Goal: Task Accomplishment & Management: Use online tool/utility

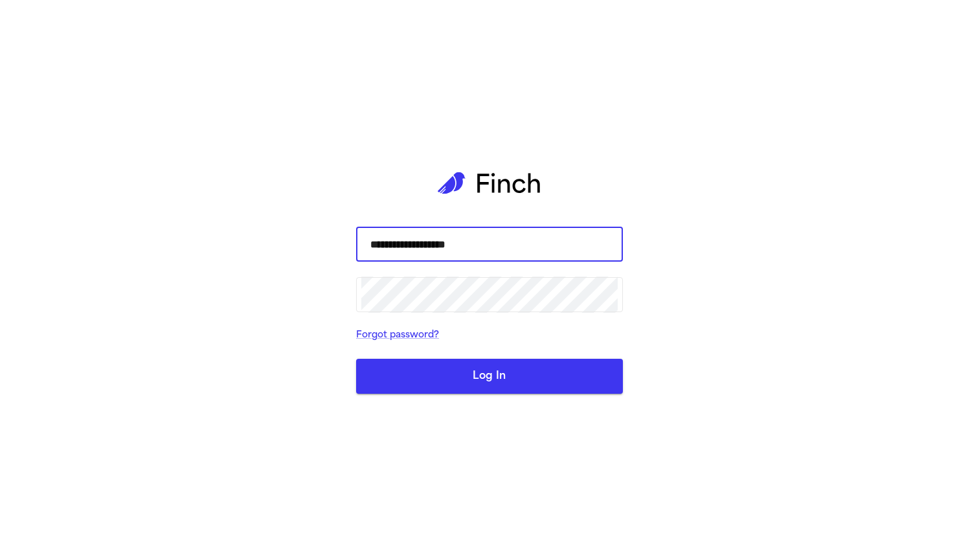
type input "**********"
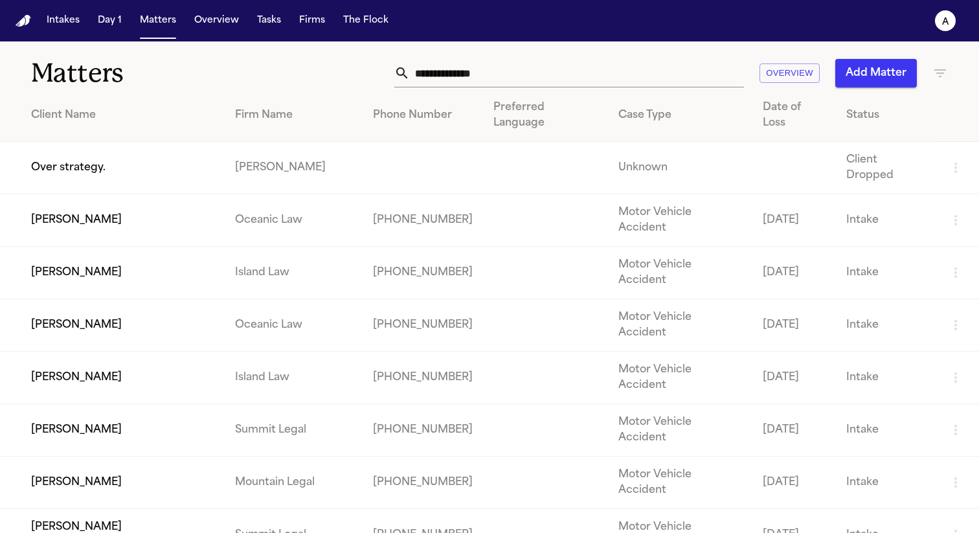
click at [89, 351] on td "[PERSON_NAME]" at bounding box center [112, 377] width 225 height 52
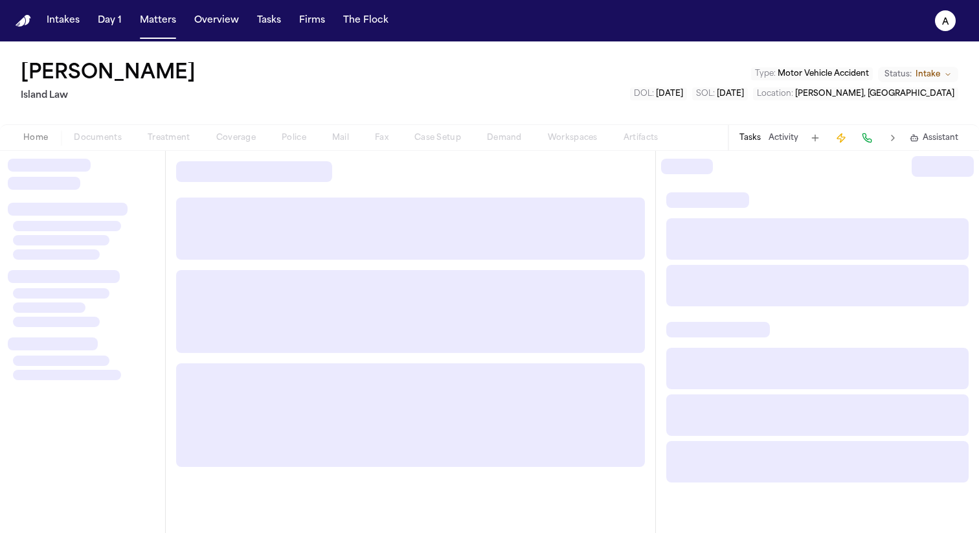
click at [372, 135] on div "Home Documents Treatment Coverage Police Mail Fax Case Setup Demand Workspaces …" at bounding box center [340, 138] width 660 height 16
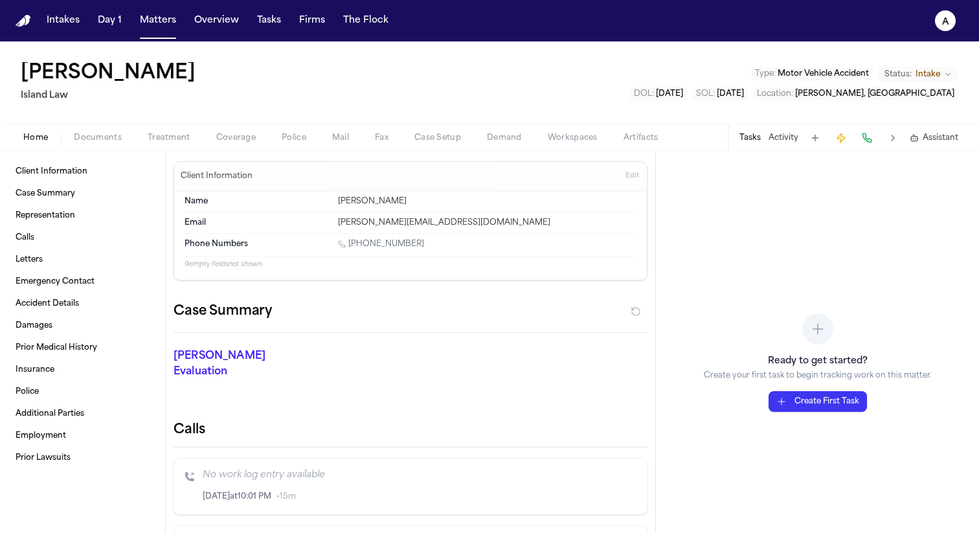
click at [379, 138] on span "Fax" at bounding box center [382, 138] width 14 height 10
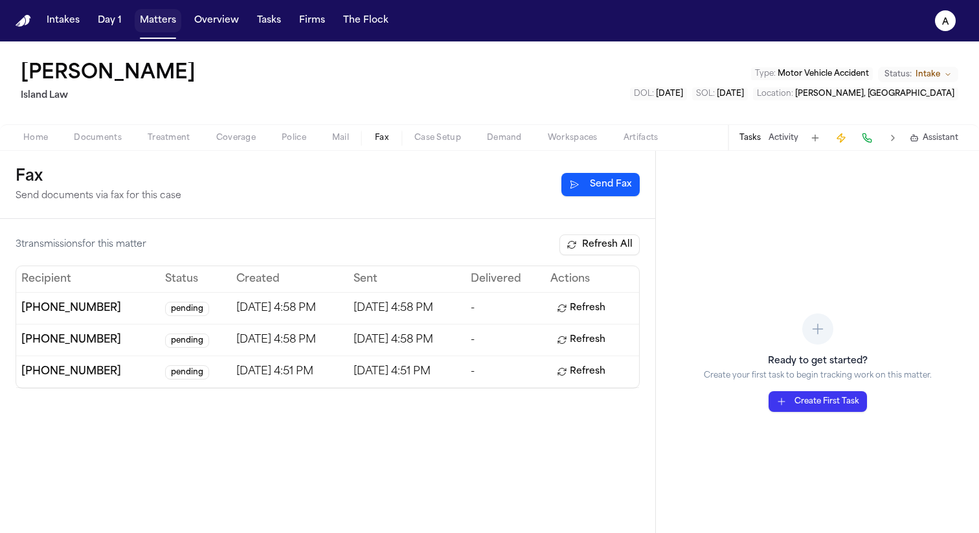
click at [150, 16] on button "Matters" at bounding box center [158, 20] width 47 height 23
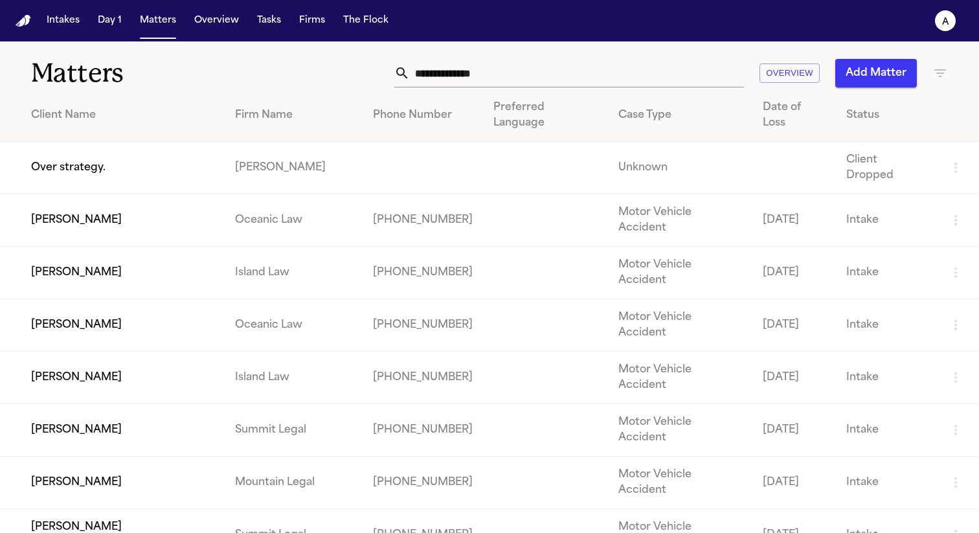
click at [129, 194] on td "[PERSON_NAME]" at bounding box center [112, 220] width 225 height 52
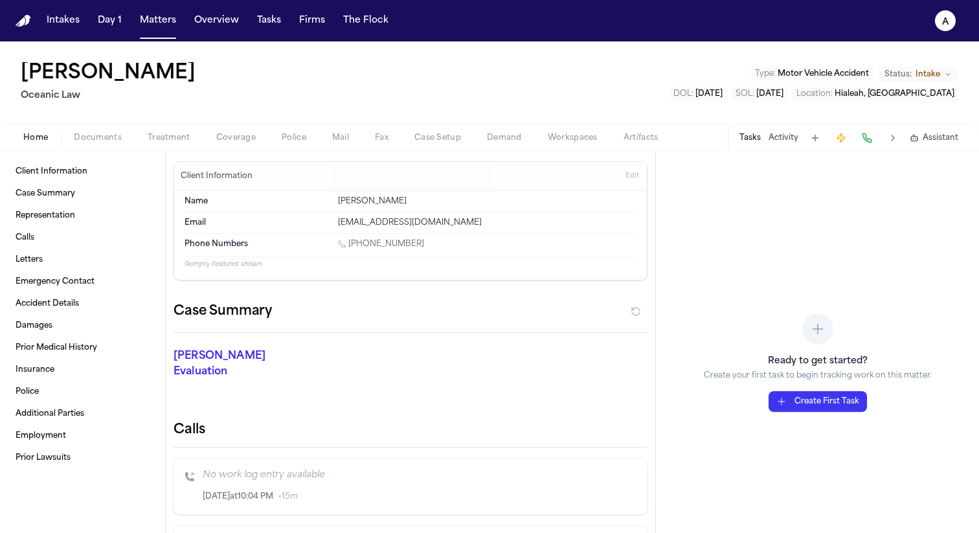
click at [366, 140] on button "Fax" at bounding box center [381, 138] width 39 height 16
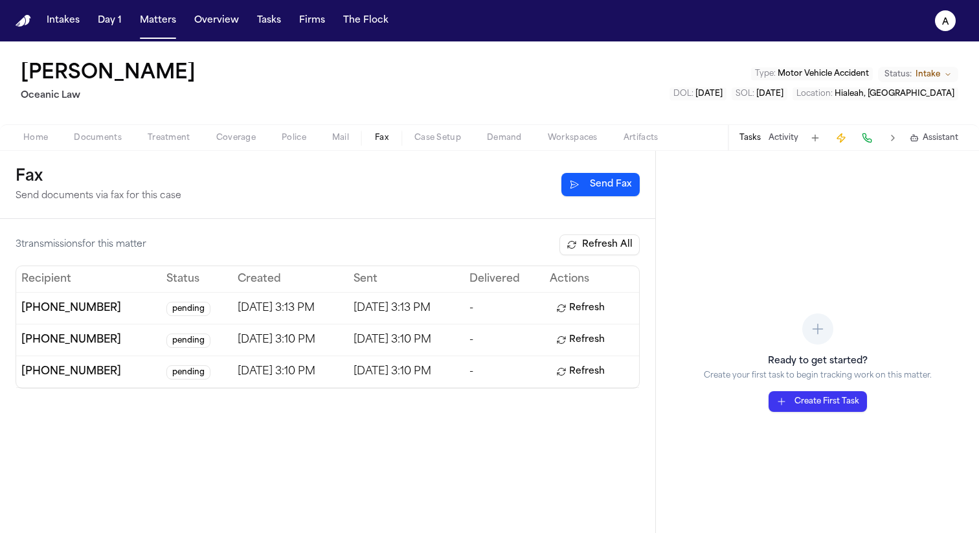
click at [328, 139] on button "Mail" at bounding box center [340, 138] width 43 height 16
click at [375, 137] on span "Fax" at bounding box center [382, 138] width 14 height 10
click at [142, 19] on button "Matters" at bounding box center [158, 20] width 47 height 23
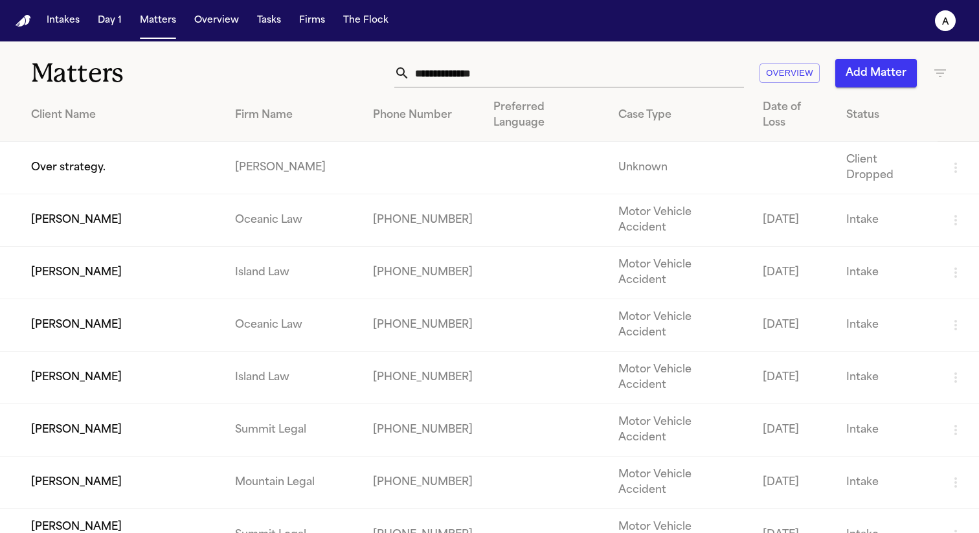
click at [85, 404] on td "[PERSON_NAME]" at bounding box center [112, 430] width 225 height 52
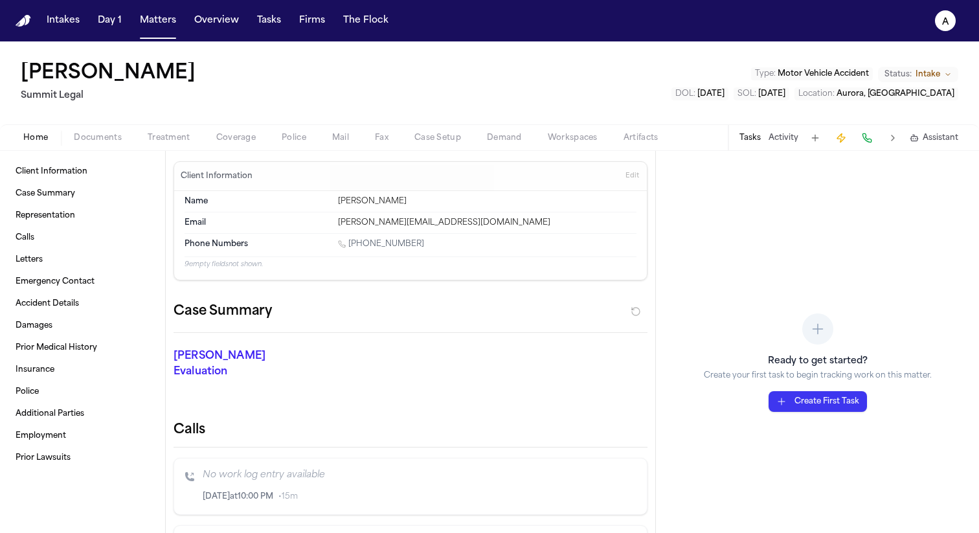
click at [342, 137] on span "Mail" at bounding box center [340, 138] width 17 height 10
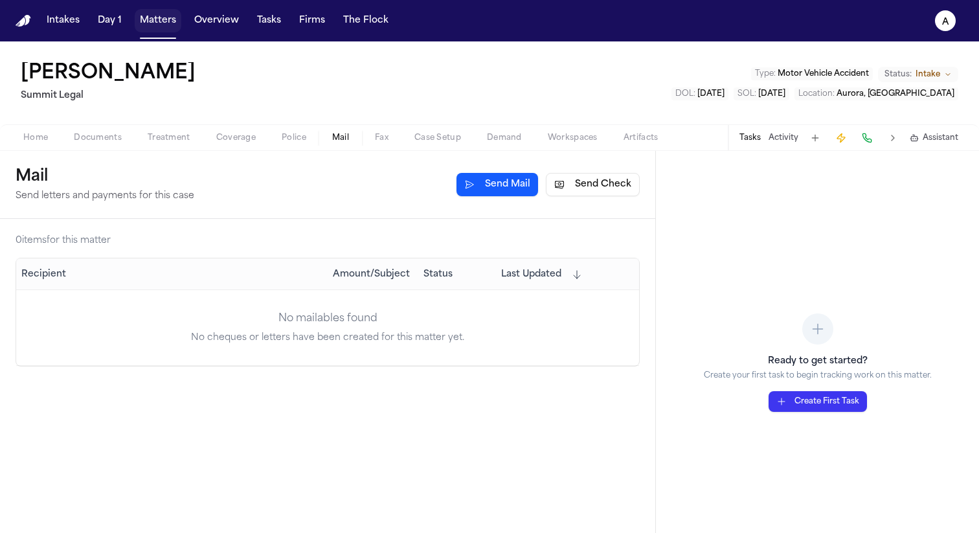
click at [162, 28] on button "Matters" at bounding box center [158, 20] width 47 height 23
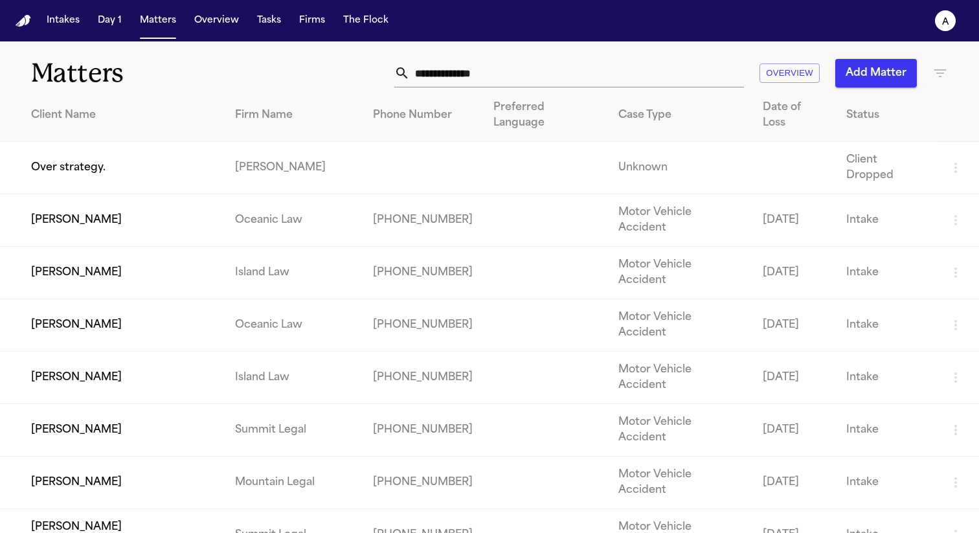
click at [111, 194] on td "[PERSON_NAME]" at bounding box center [112, 220] width 225 height 52
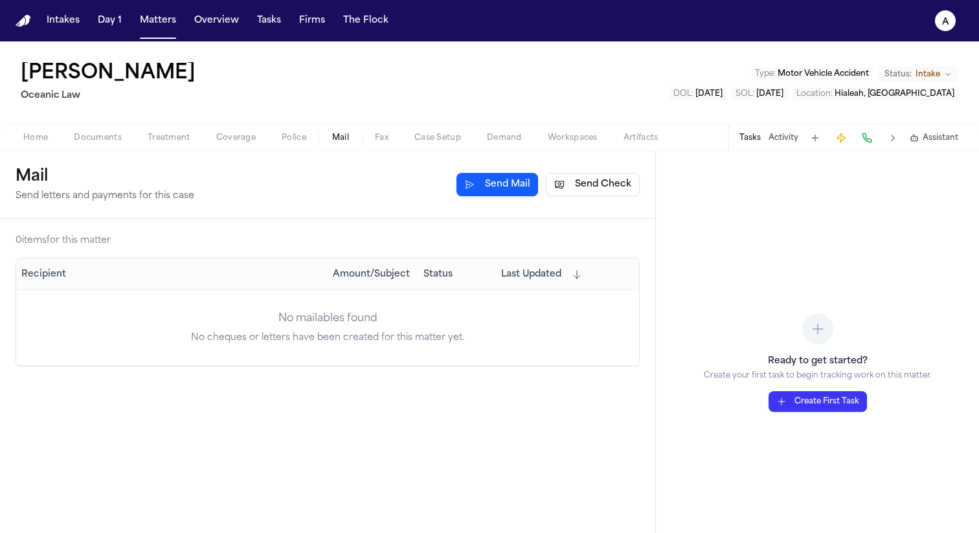
click at [333, 137] on span "Mail" at bounding box center [340, 138] width 17 height 10
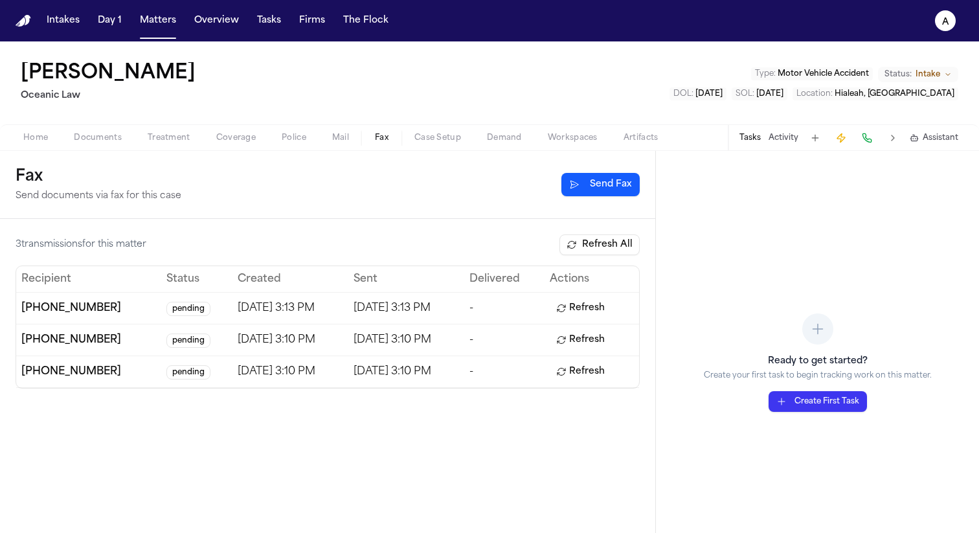
click at [370, 141] on button "Fax" at bounding box center [381, 138] width 39 height 16
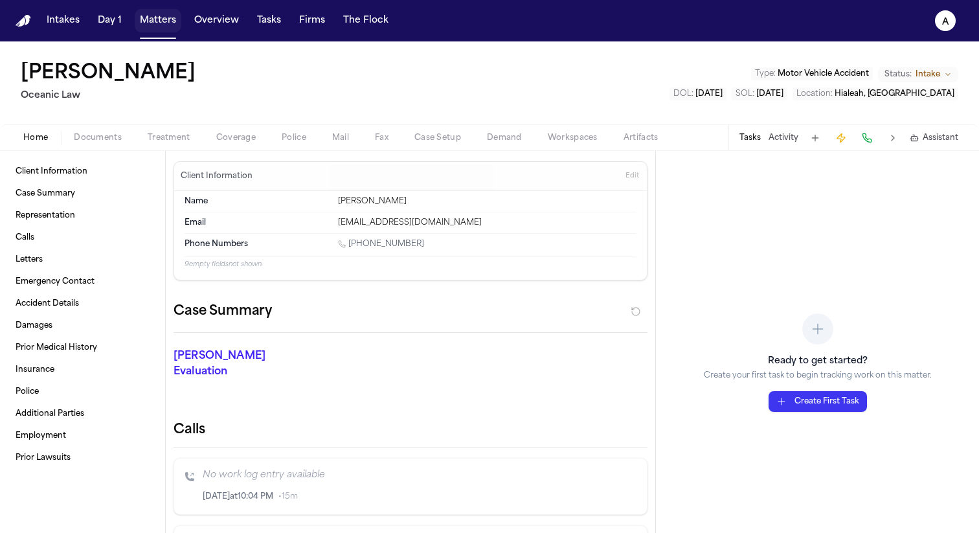
click at [164, 32] on button "Matters" at bounding box center [158, 20] width 47 height 23
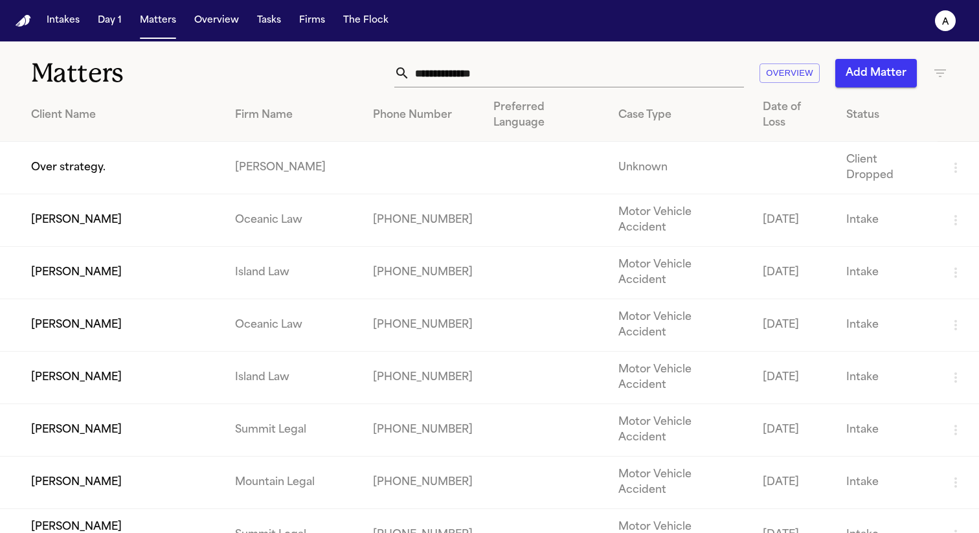
click at [93, 151] on td "Over strategy." at bounding box center [112, 168] width 225 height 52
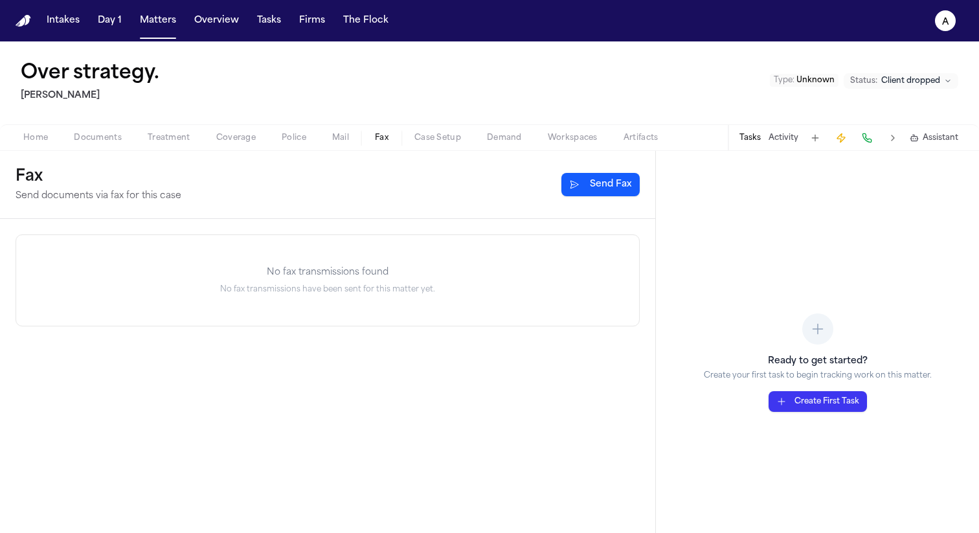
click at [389, 137] on button "Fax" at bounding box center [381, 138] width 39 height 16
click at [162, 28] on button "Matters" at bounding box center [158, 20] width 47 height 23
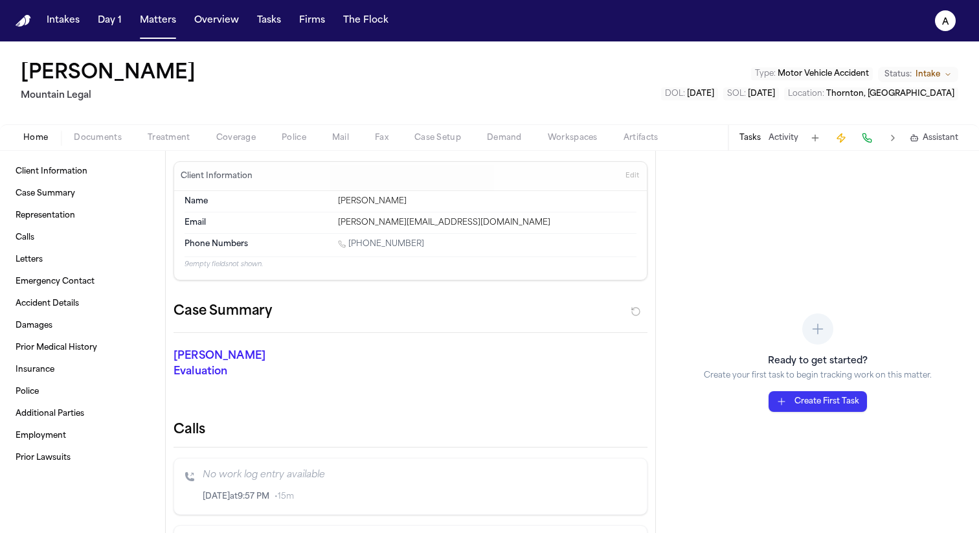
click at [387, 137] on span "Fax" at bounding box center [382, 138] width 14 height 10
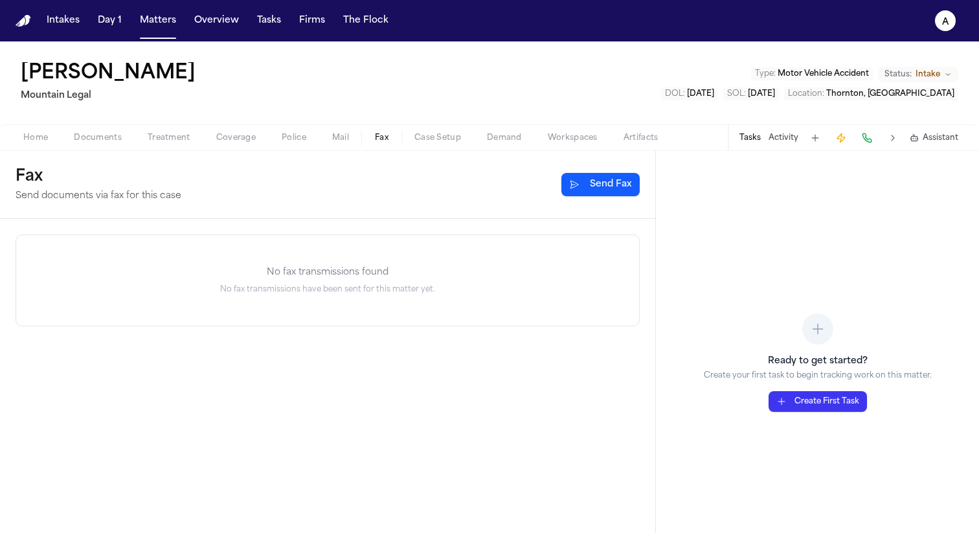
click at [608, 183] on button "Send Fax" at bounding box center [600, 184] width 78 height 23
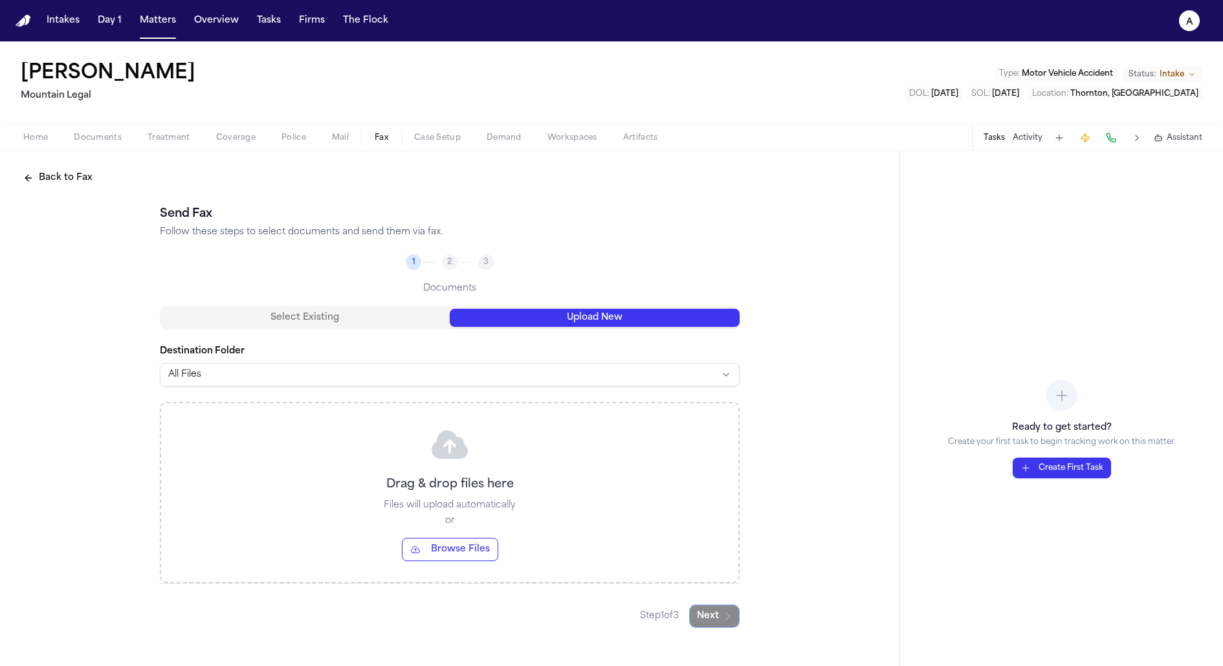
click at [554, 320] on button "Upload New" at bounding box center [595, 318] width 290 height 18
click at [476, 532] on button "Browse Files" at bounding box center [450, 549] width 96 height 23
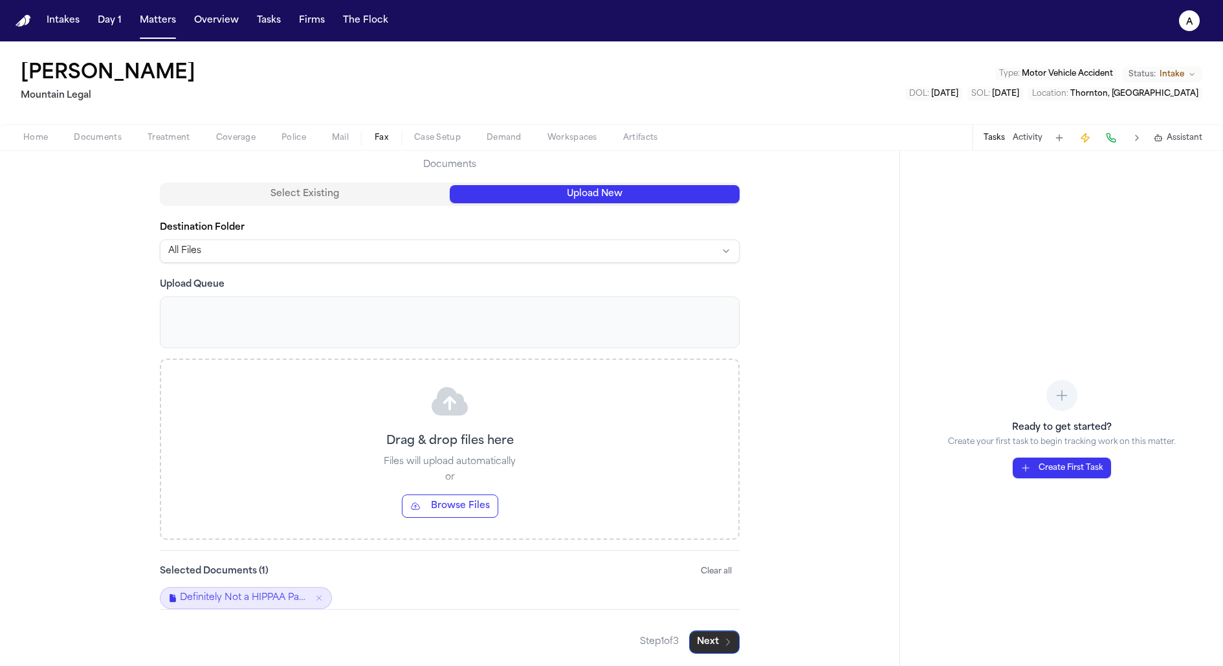
scroll to position [45, 0]
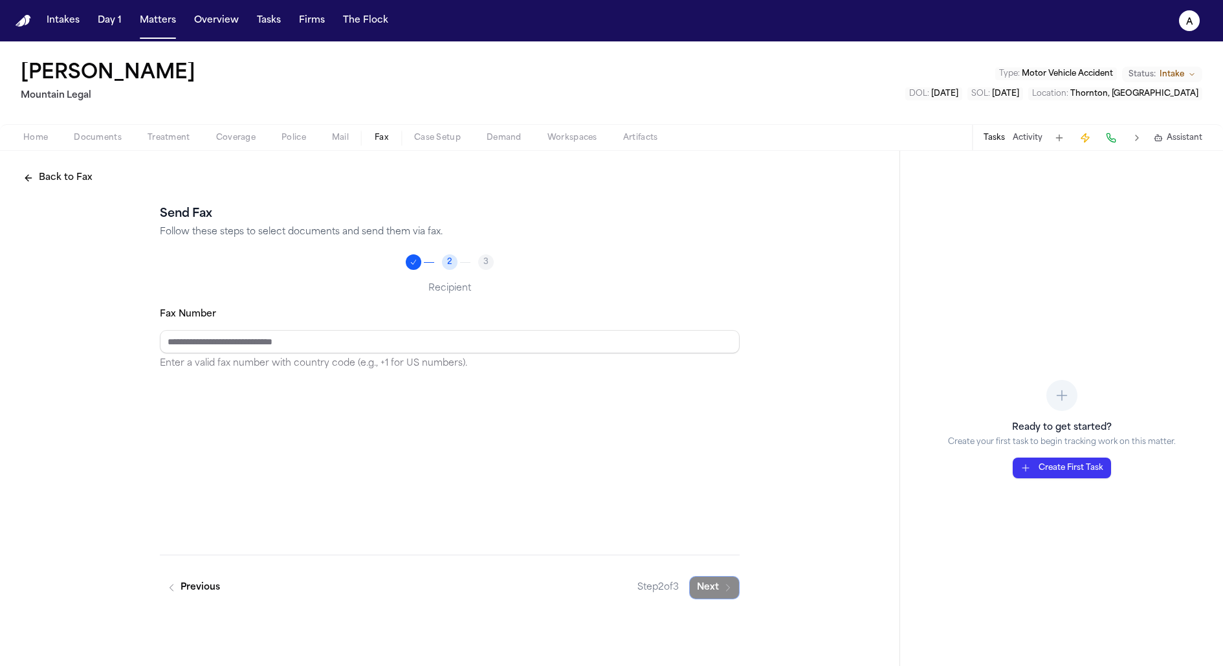
scroll to position [0, 0]
click at [388, 351] on input "Fax Number" at bounding box center [450, 341] width 580 height 23
type input "**********"
click at [710, 532] on button "Next" at bounding box center [714, 587] width 50 height 23
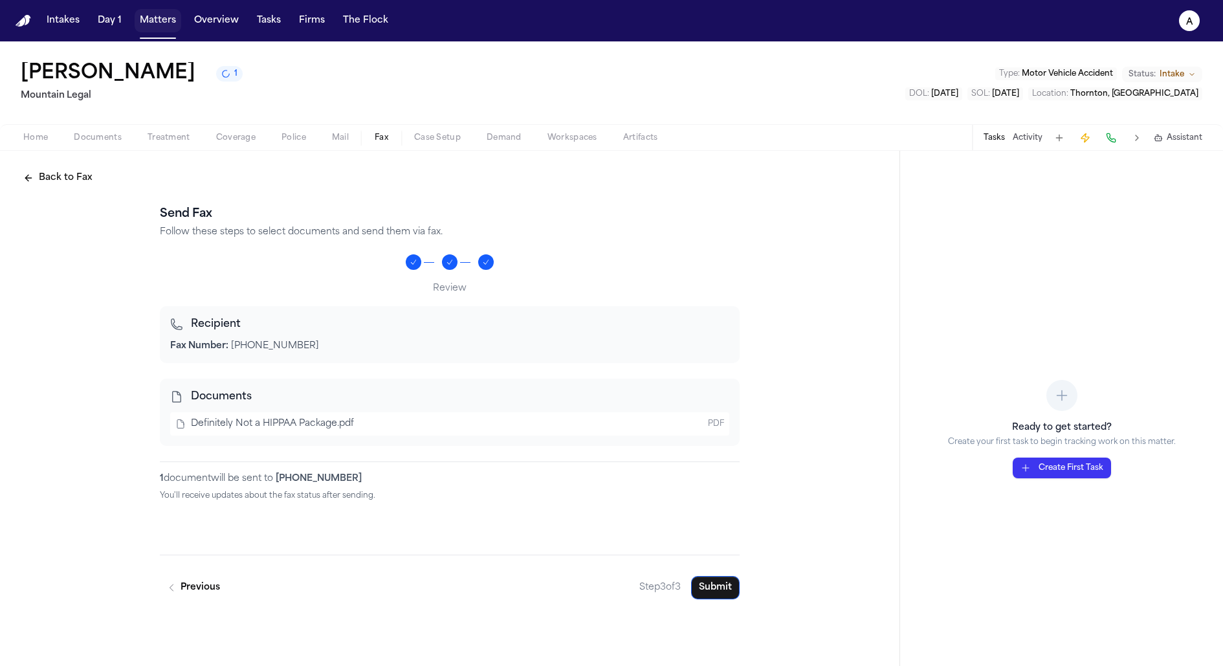
click at [154, 16] on button "Matters" at bounding box center [158, 20] width 47 height 23
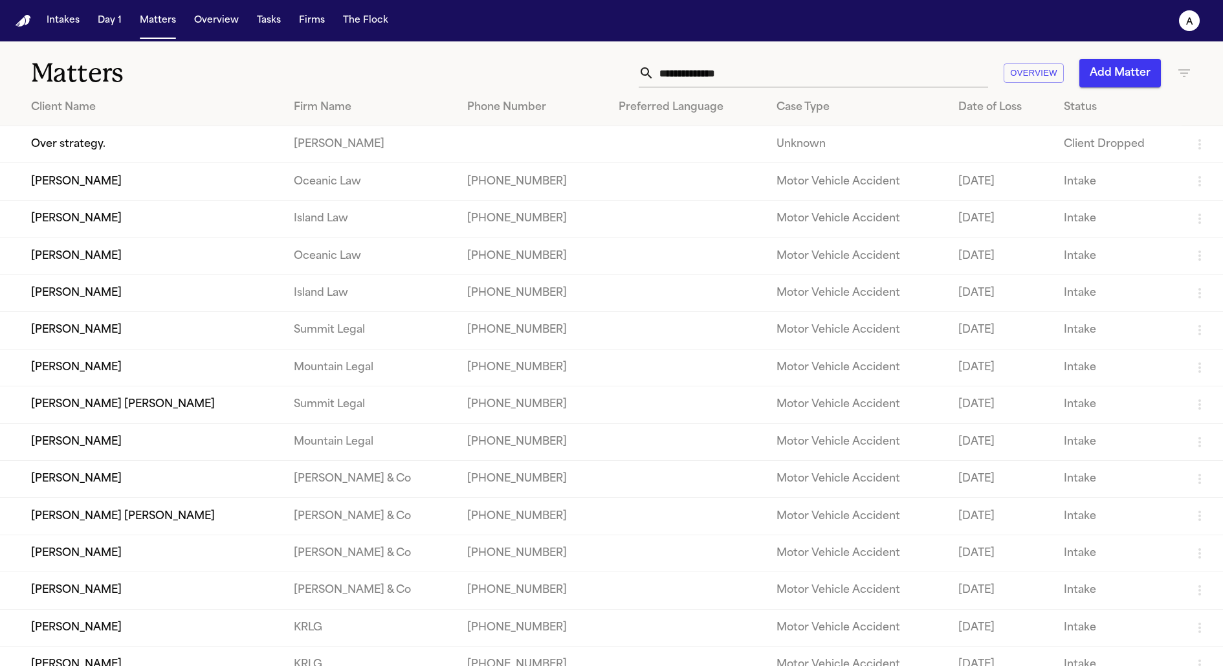
click at [85, 339] on td "Elena Marquez" at bounding box center [142, 330] width 284 height 37
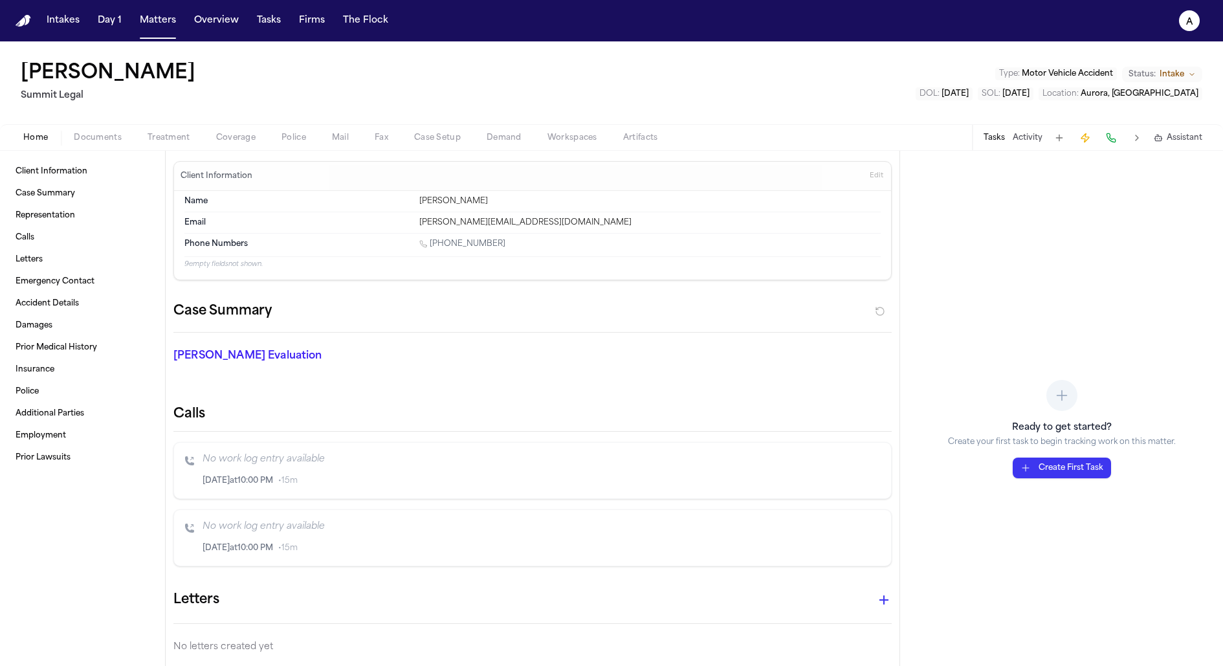
click at [383, 135] on span "Fax" at bounding box center [382, 138] width 14 height 10
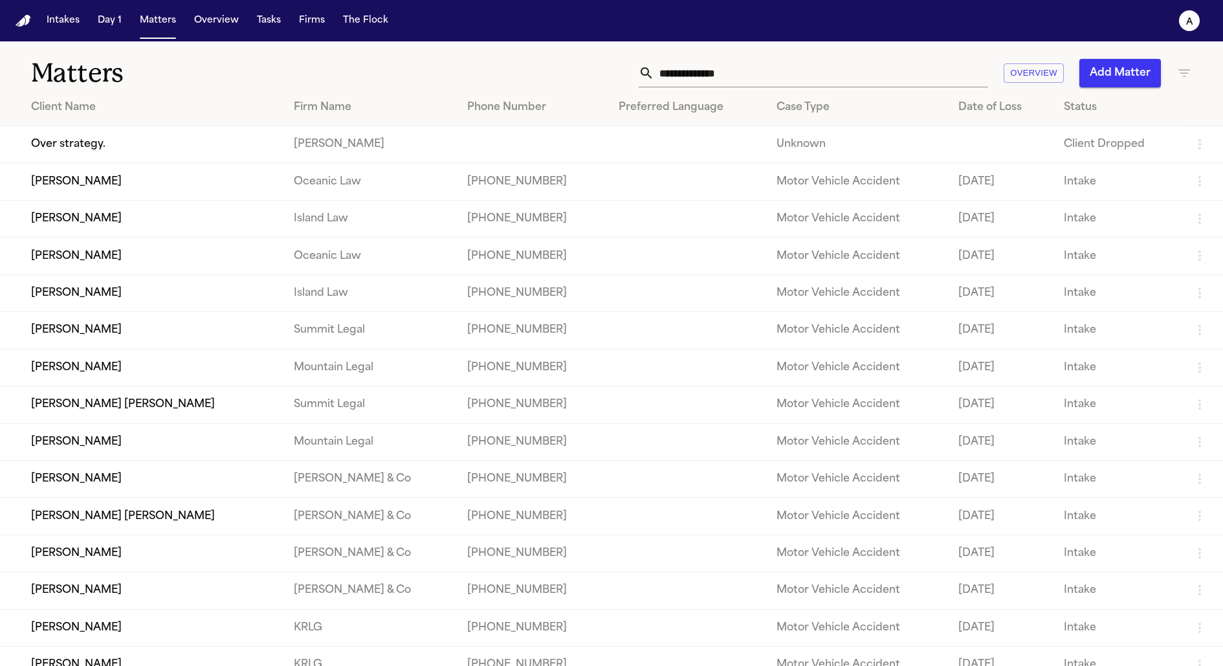
click at [98, 223] on td "Leilani H. Kaʻanāʻanā" at bounding box center [142, 218] width 284 height 37
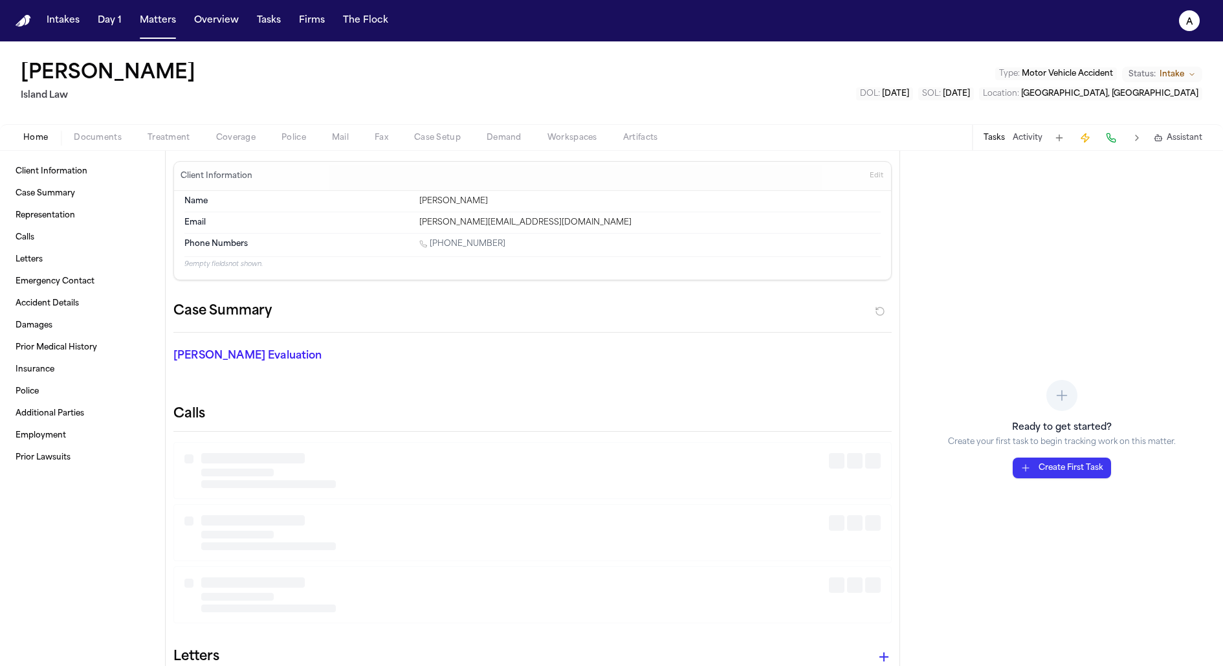
click at [372, 129] on div "Home Documents Treatment Coverage Police Mail Fax Case Setup Demand Workspaces …" at bounding box center [611, 137] width 1223 height 26
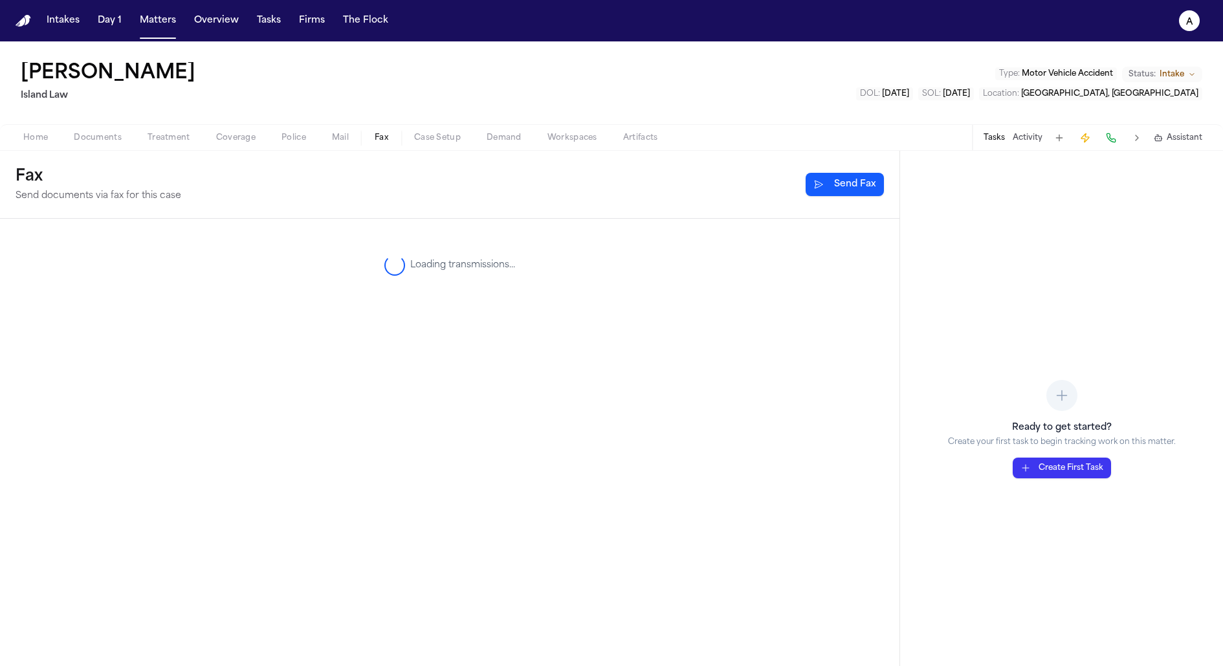
click at [375, 142] on span "Fax" at bounding box center [382, 138] width 14 height 10
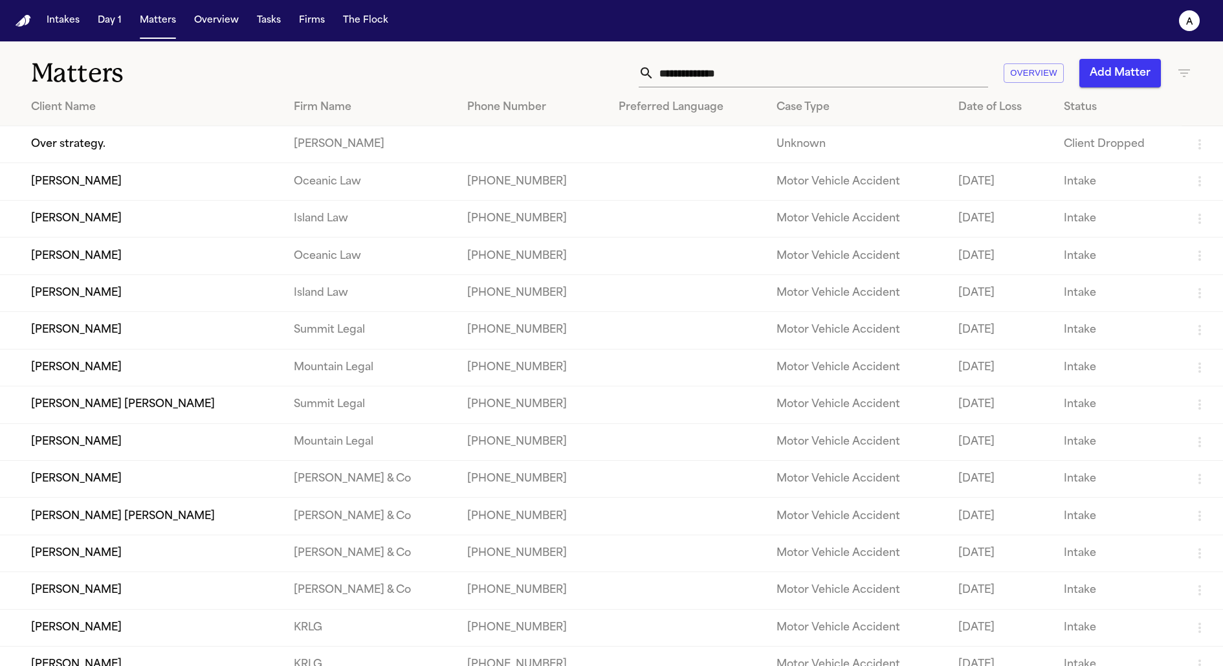
click at [94, 292] on td "Leilani Kealoha" at bounding box center [142, 292] width 284 height 37
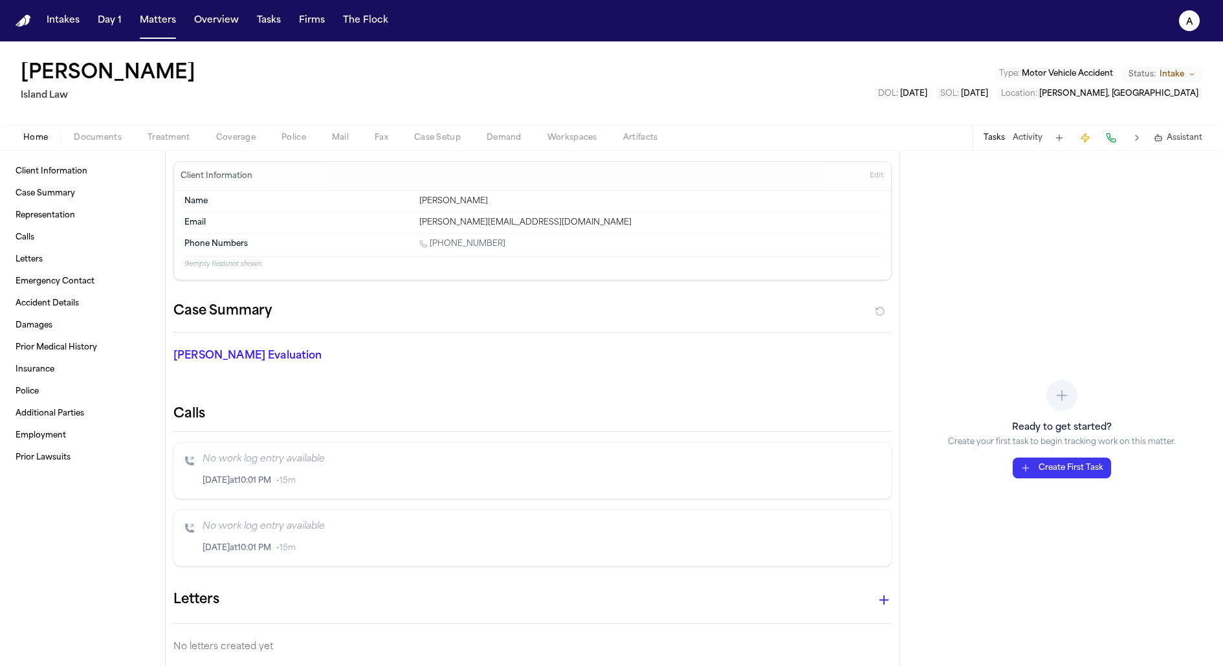
click at [378, 142] on span "Fax" at bounding box center [382, 138] width 14 height 10
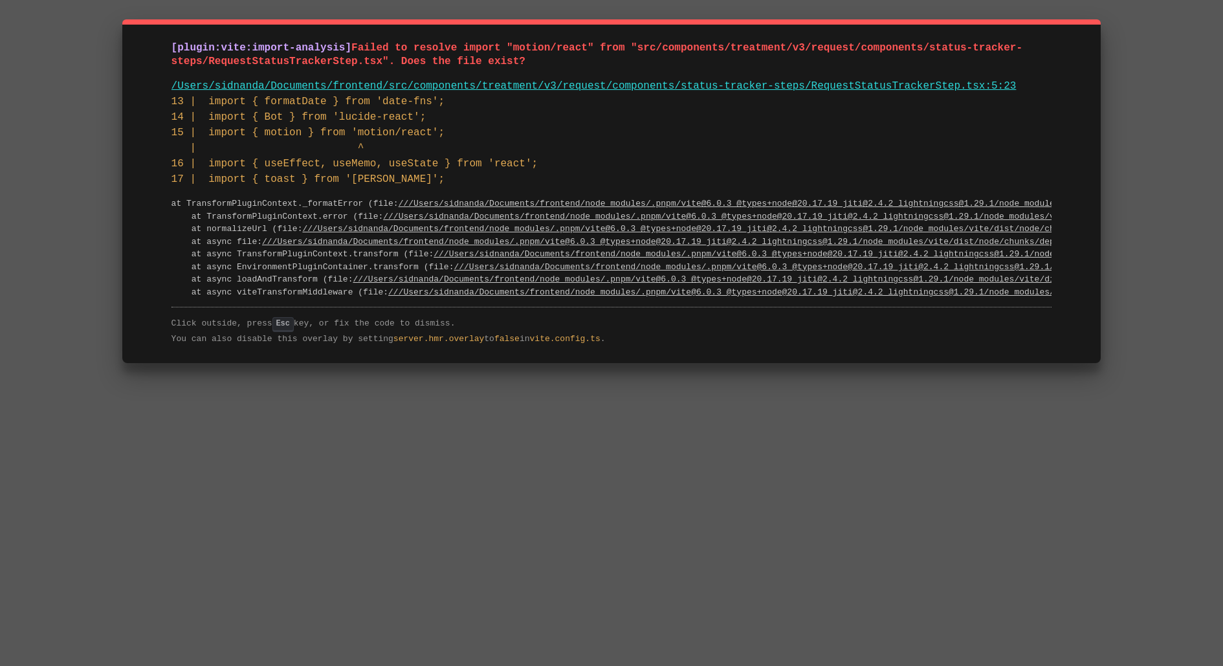
drag, startPoint x: 529, startPoint y: 63, endPoint x: 163, endPoint y: 46, distance: 366.8
click at [163, 46] on div "[plugin:vite:import-analysis] Failed to resolve import "motion/react" from "src…" at bounding box center [611, 191] width 979 height 344
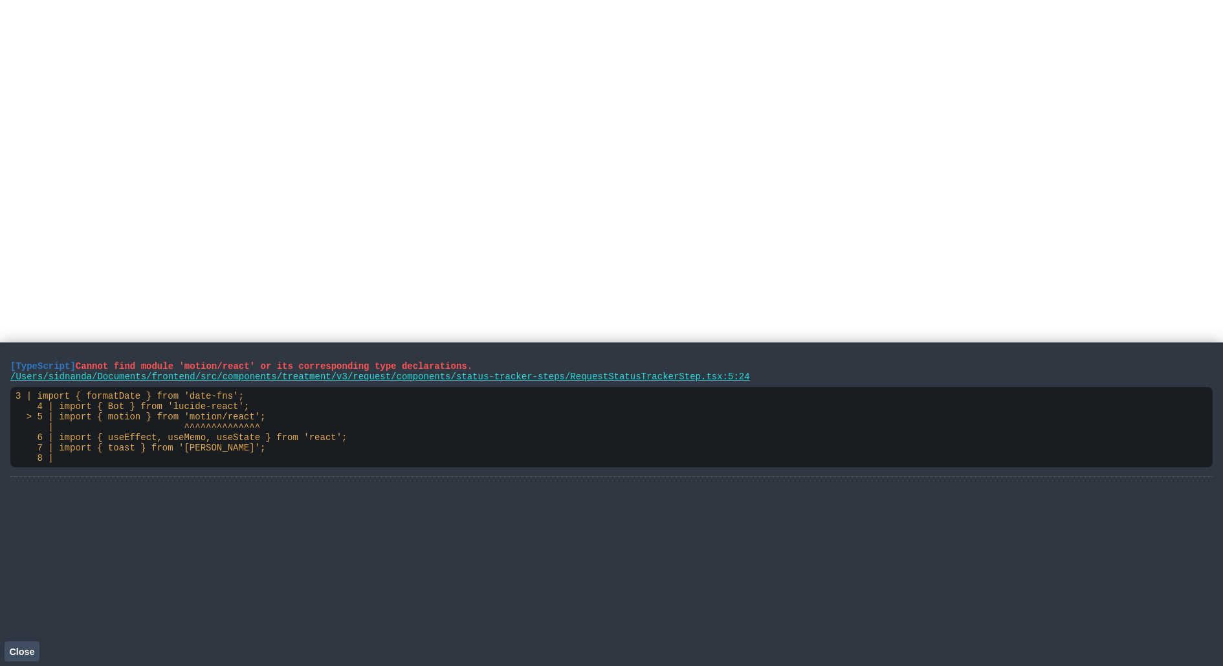
drag, startPoint x: 267, startPoint y: 421, endPoint x: 22, endPoint y: 419, distance: 245.3
click at [22, 419] on pre "3 | import { formatDate } from 'date-fns'; 4 | import { Bot } from 'lucide-reac…" at bounding box center [611, 427] width 1203 height 80
drag, startPoint x: 780, startPoint y: 377, endPoint x: 3, endPoint y: 364, distance: 777.5
click at [3, 364] on main "[TypeScript] Cannot find module 'motion/react' or its corresponding type declar…" at bounding box center [611, 504] width 1223 height 324
